Goal: Navigation & Orientation: Find specific page/section

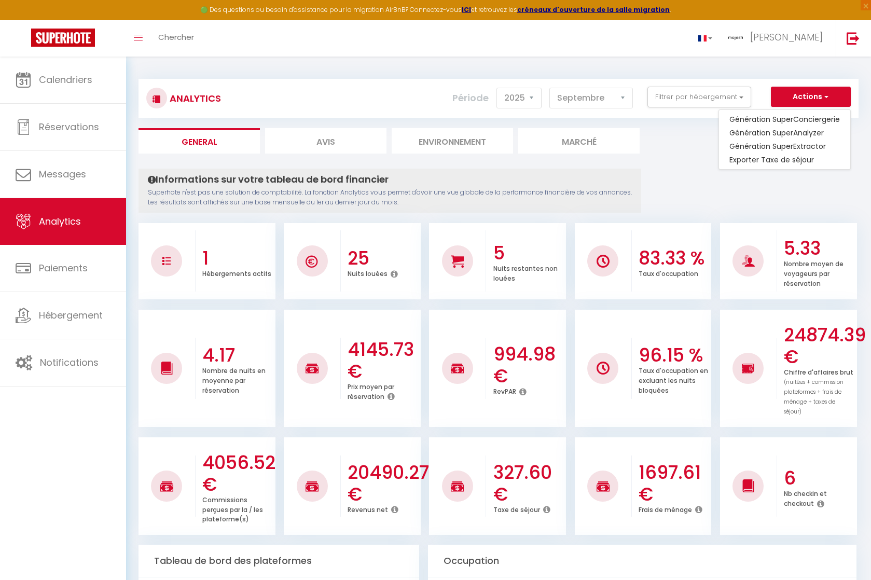
select select "2025"
select select "9"
click at [789, 98] on button "Actions" at bounding box center [811, 97] width 80 height 21
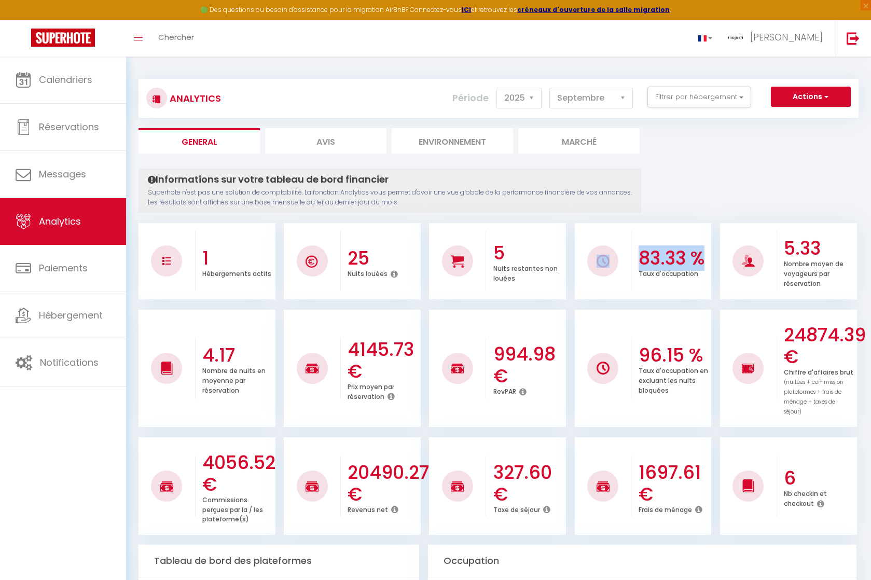
drag, startPoint x: 715, startPoint y: 262, endPoint x: 600, endPoint y: 253, distance: 115.5
click at [600, 253] on ul "1 Hébergements actifs 25 Nuits louées 5 Nuits restantes non louées 83.33 % Taux…" at bounding box center [499, 259] width 720 height 79
click at [600, 253] on div at bounding box center [602, 260] width 31 height 31
click at [82, 232] on link "Analytics" at bounding box center [63, 221] width 126 height 47
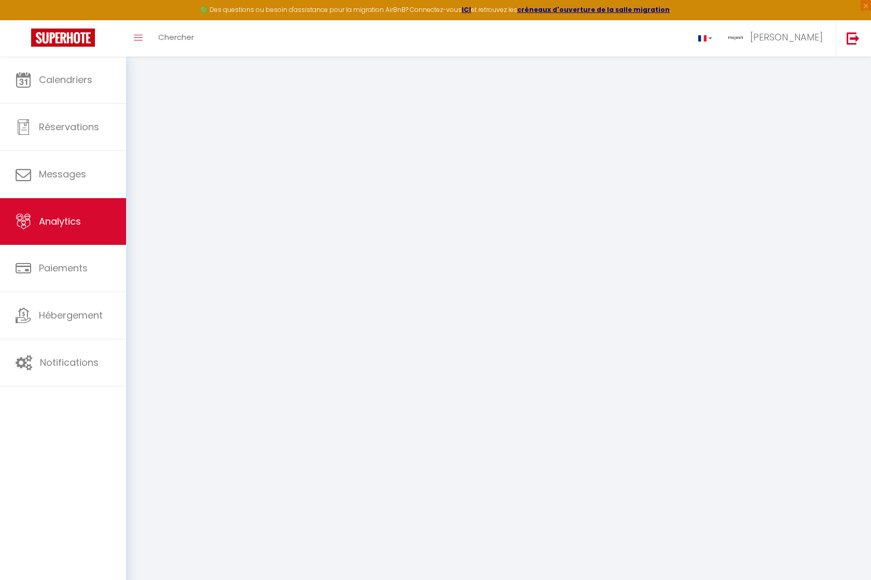
select select "2025"
select select "9"
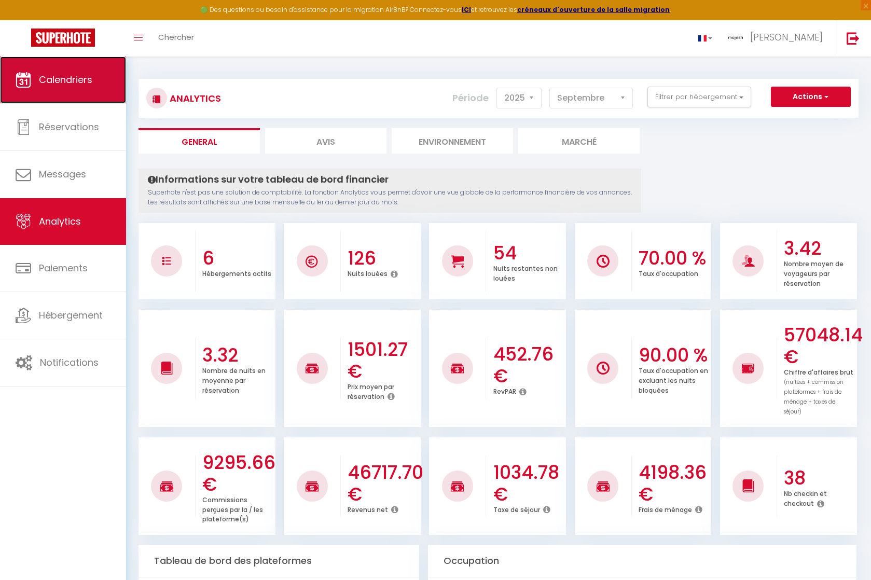
click at [88, 77] on span "Calendriers" at bounding box center [65, 79] width 53 height 13
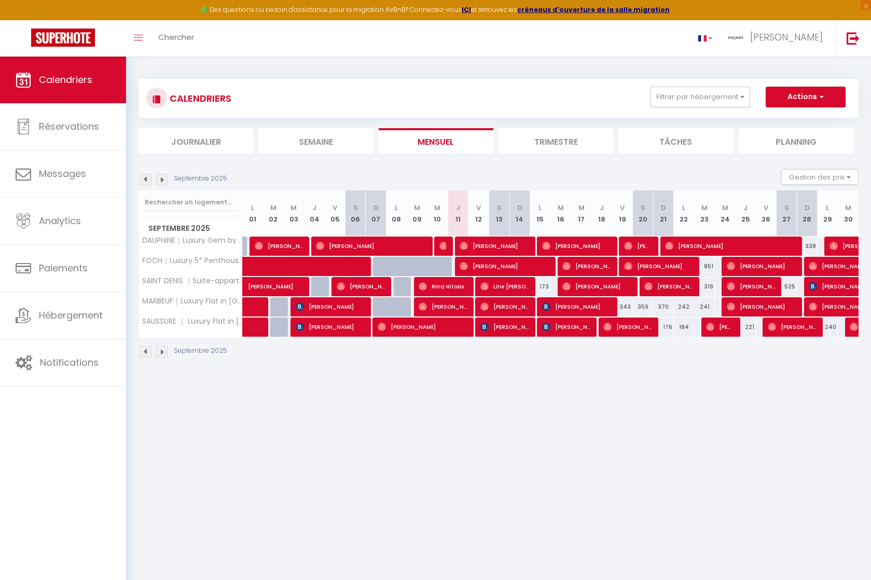
click at [161, 354] on img at bounding box center [161, 351] width 11 height 11
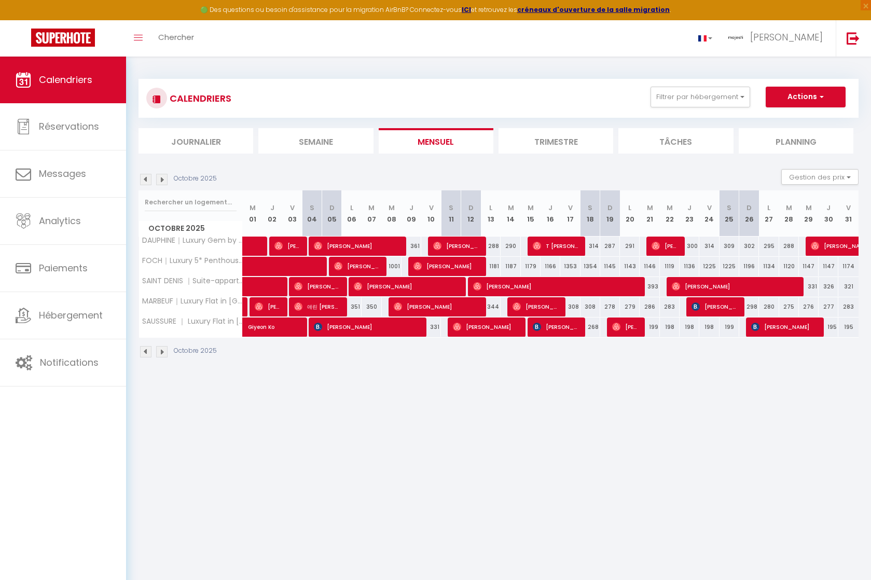
click at [162, 353] on img at bounding box center [161, 351] width 11 height 11
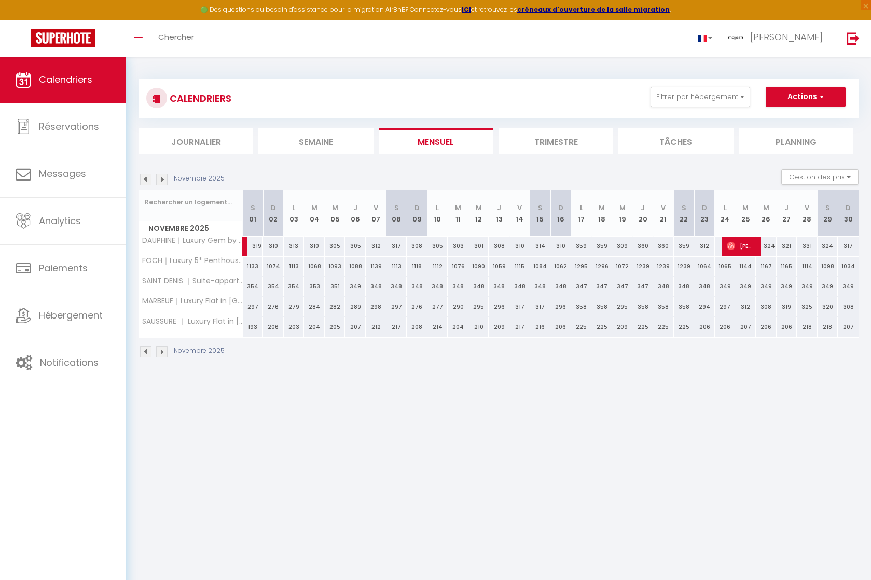
click at [144, 352] on img at bounding box center [145, 351] width 11 height 11
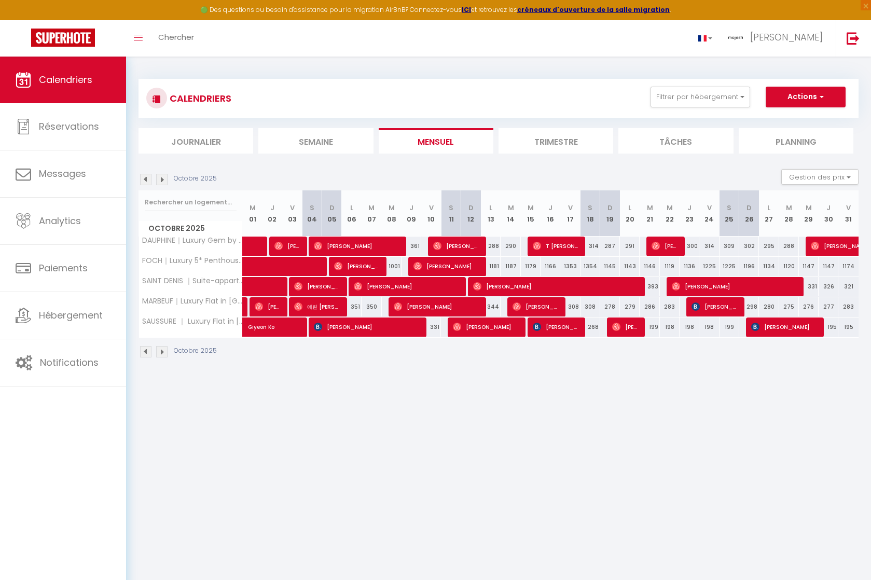
click at [144, 352] on img at bounding box center [145, 351] width 11 height 11
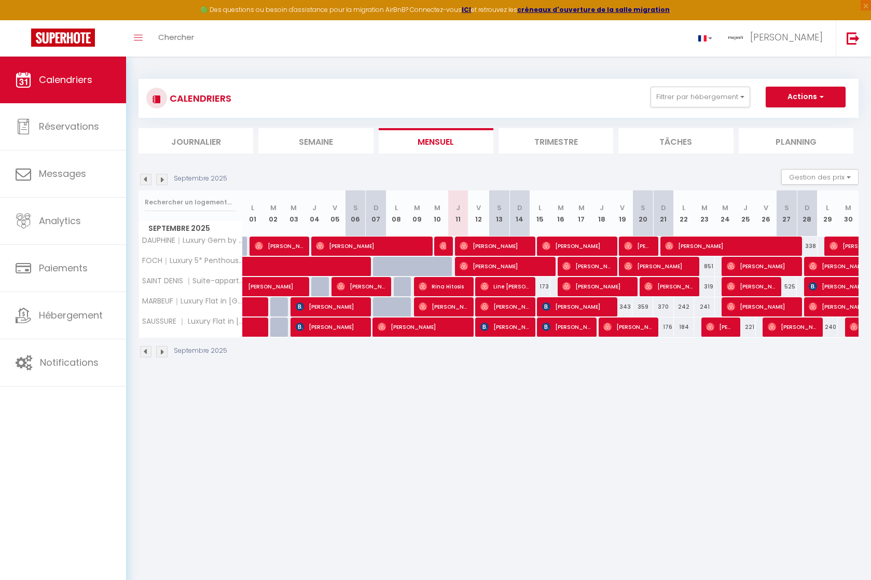
click at [42, 428] on div "Calendriers Réservations Messages Analytics Paiements Hébergement Notifications" at bounding box center [63, 330] width 126 height 546
click at [68, 443] on div "Calendriers Réservations Messages Analytics Paiements Hébergement Notifications" at bounding box center [63, 330] width 126 height 546
